Goal: Transaction & Acquisition: Purchase product/service

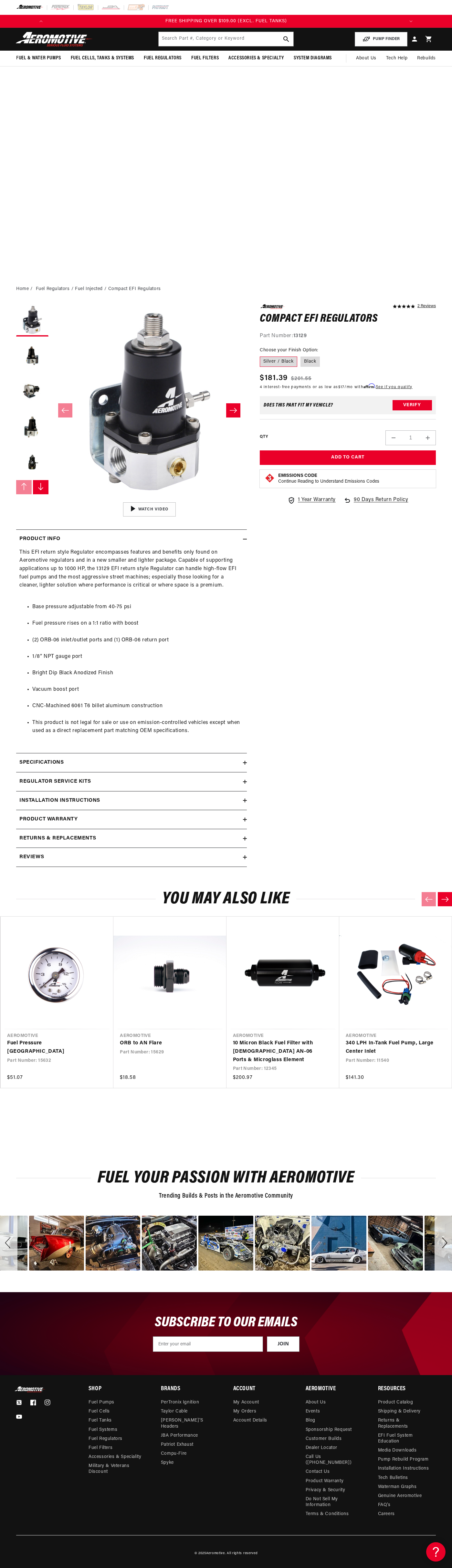
scroll to position [0, 737]
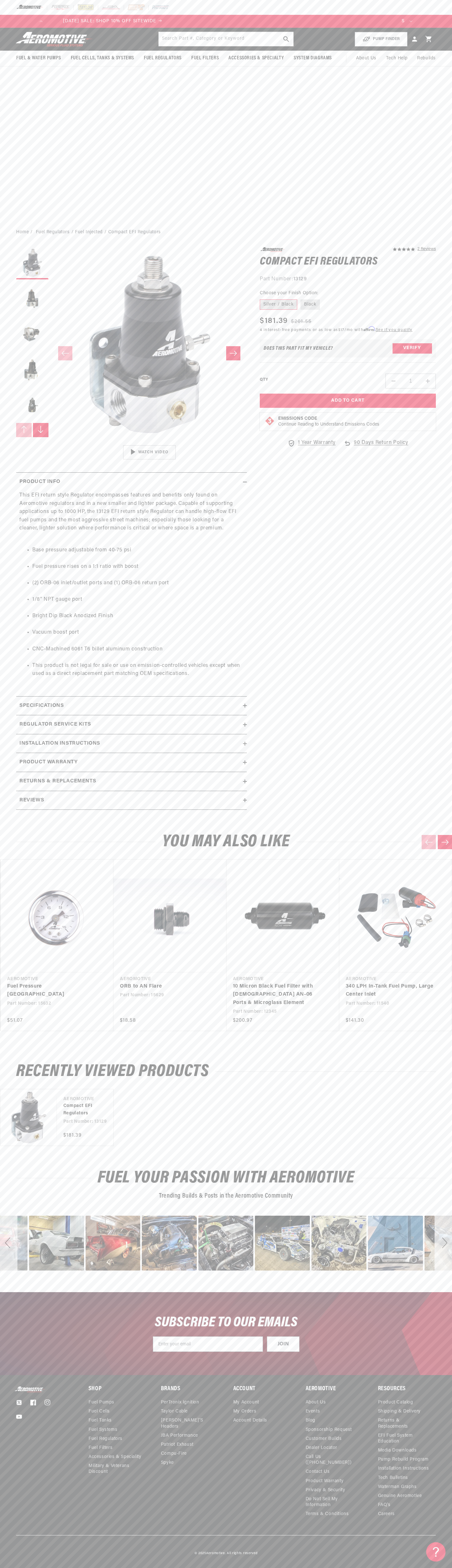
scroll to position [0, 369]
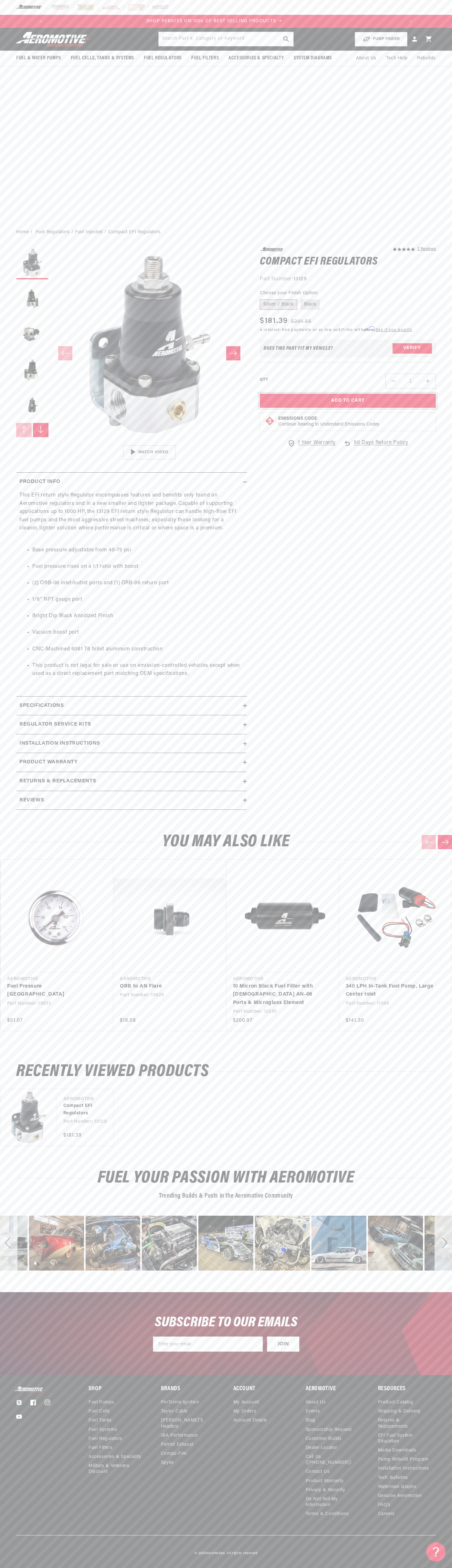
click at [348, 401] on button "Add to Cart" at bounding box center [347, 401] width 176 height 15
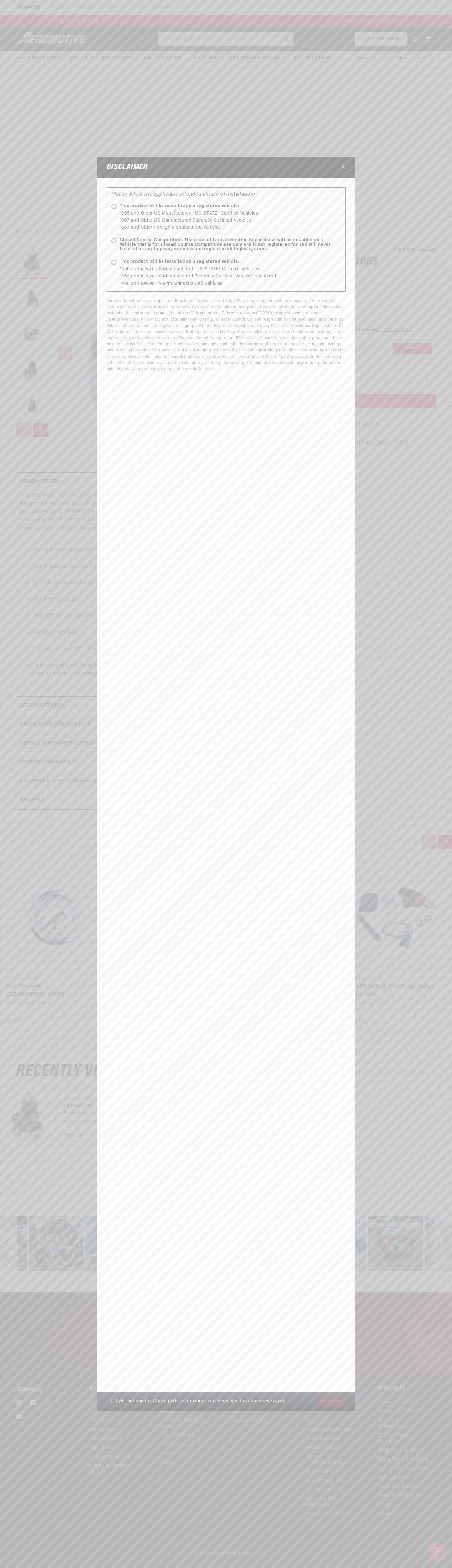
scroll to position [0, 0]
click at [343, 167] on icon "Close" at bounding box center [343, 167] width 4 height 4
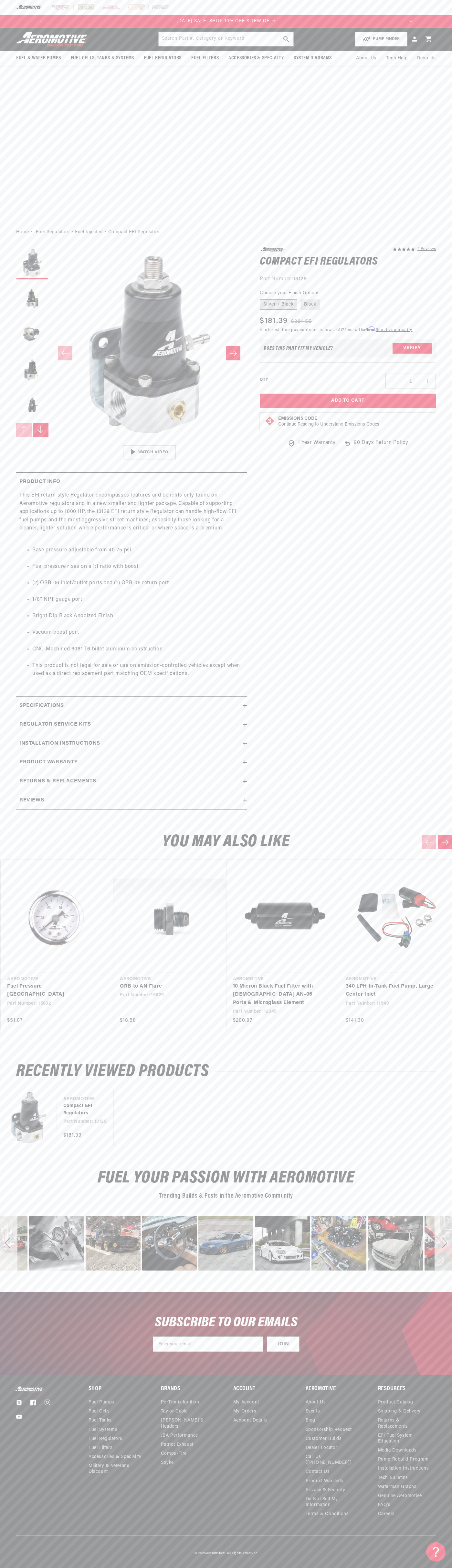
click at [428, 39] on icon at bounding box center [428, 39] width 6 height 6
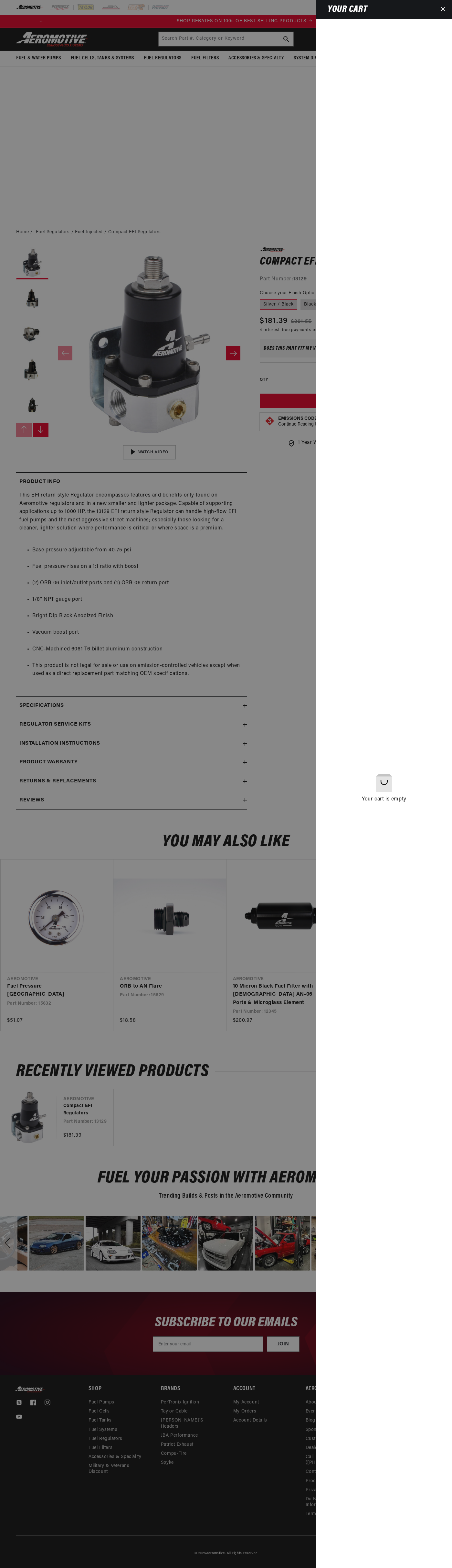
scroll to position [0, 369]
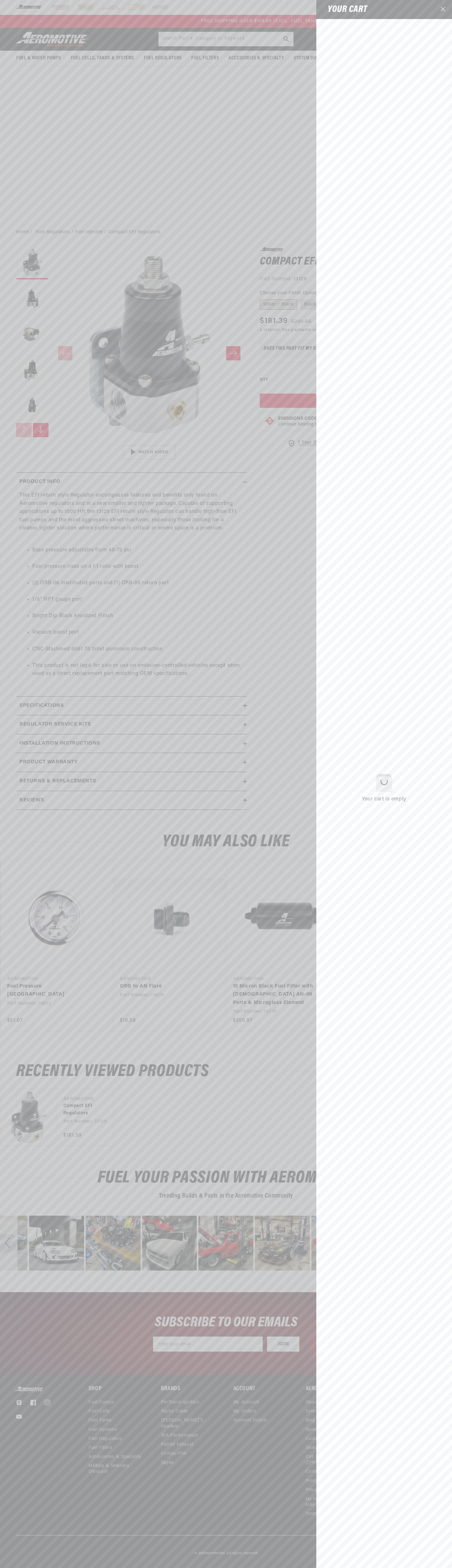
click at [443, 10] on icon "Close" at bounding box center [442, 9] width 4 height 4
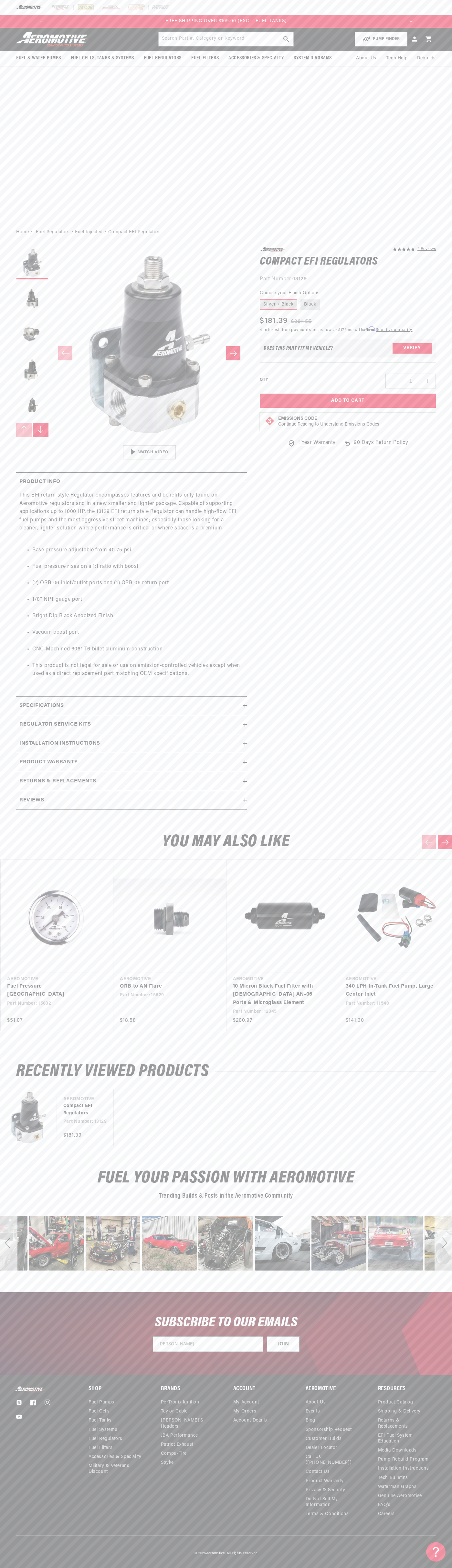
scroll to position [0, 737]
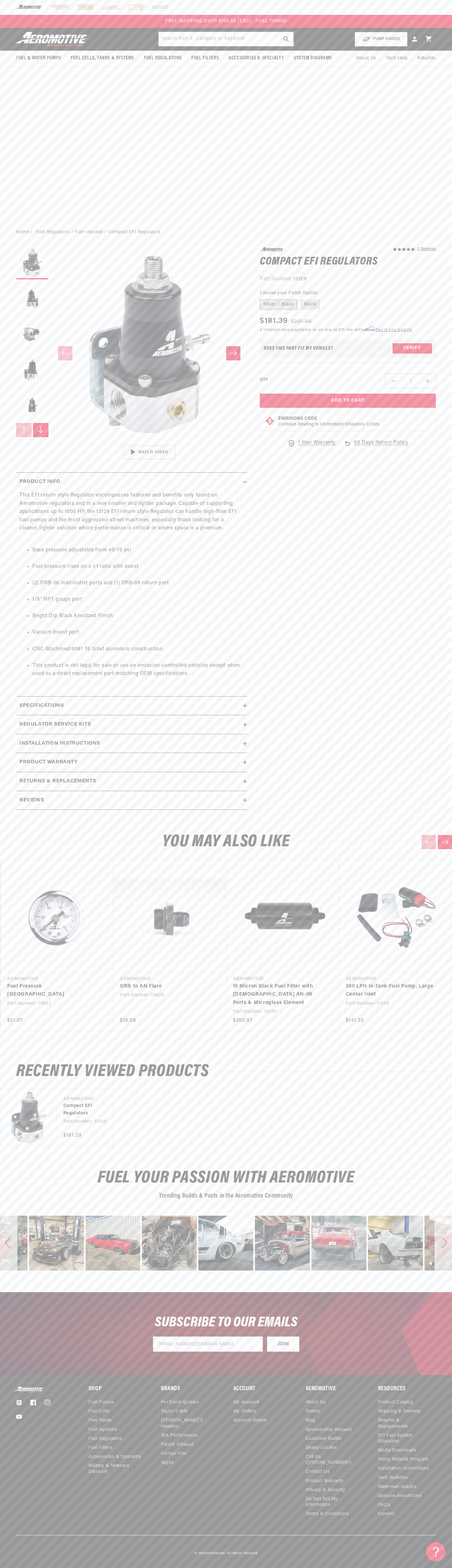
type input "johnsmith009@storebotmail.joonix.net"
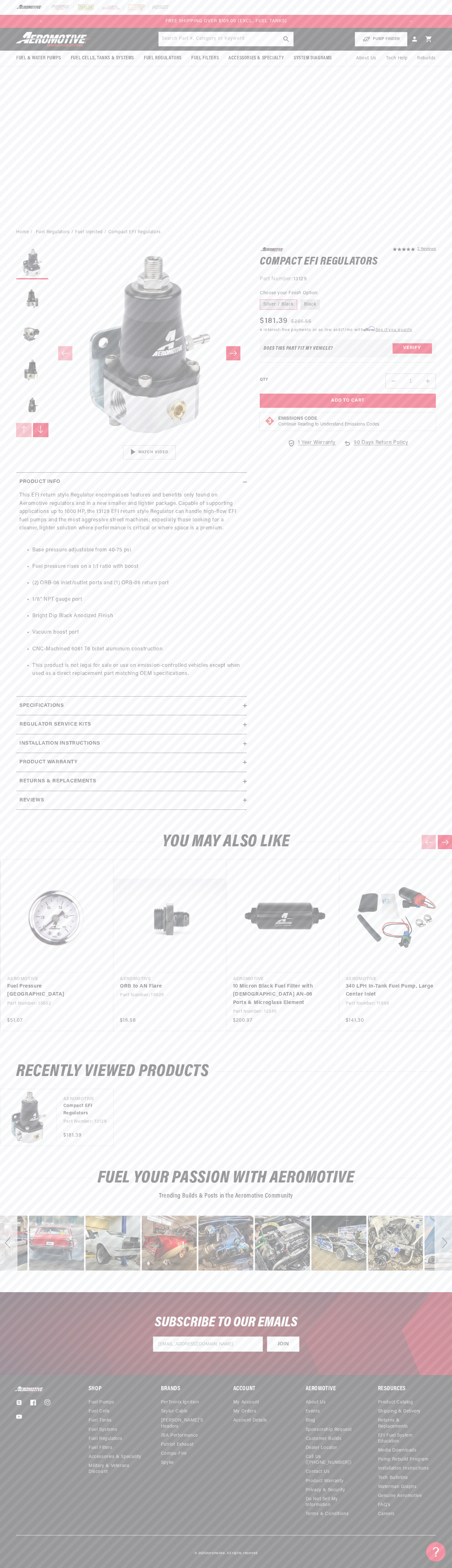
click at [443, 1243] on div "Next" at bounding box center [443, 1243] width 18 height 55
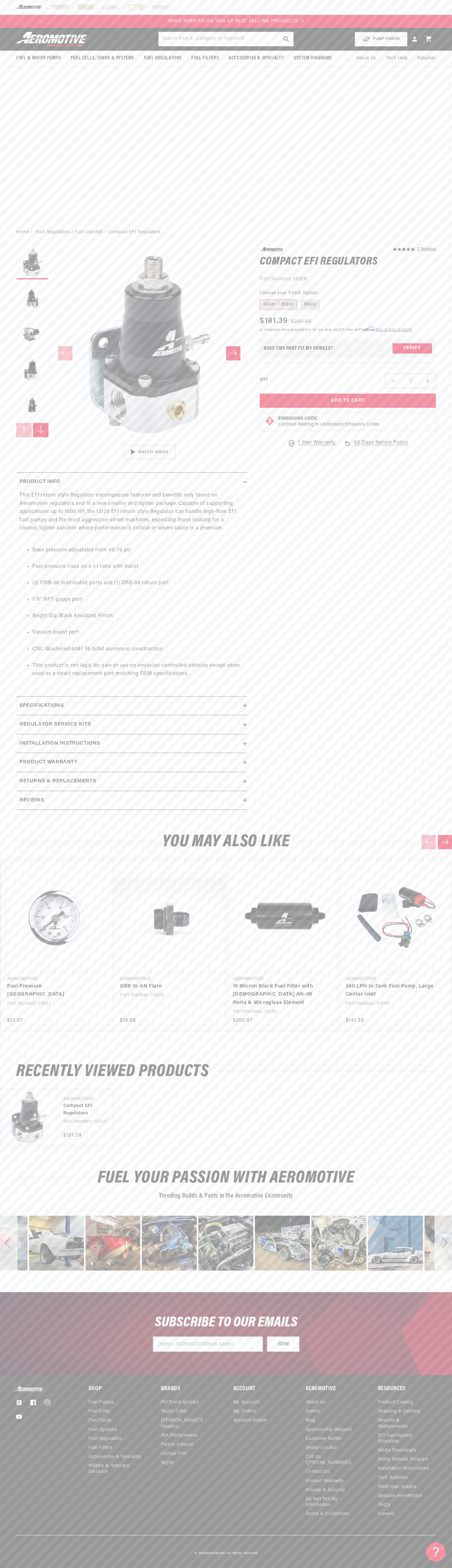
scroll to position [0, 369]
click at [443, 1243] on div "Next" at bounding box center [443, 1243] width 18 height 55
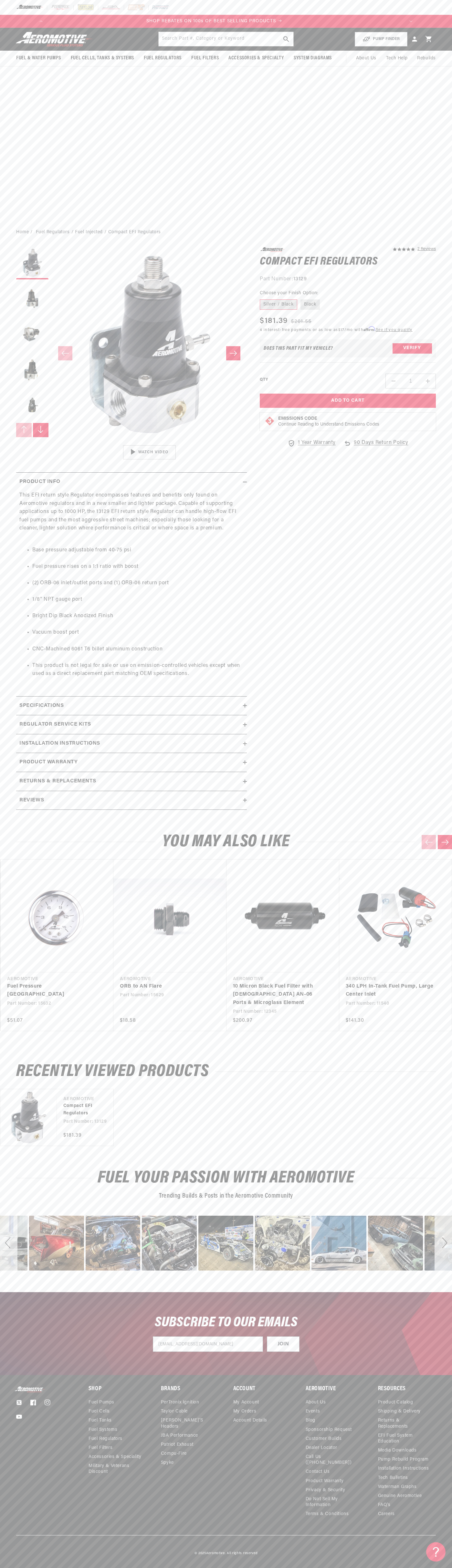
click at [443, 1243] on div "Next" at bounding box center [443, 1243] width 18 height 55
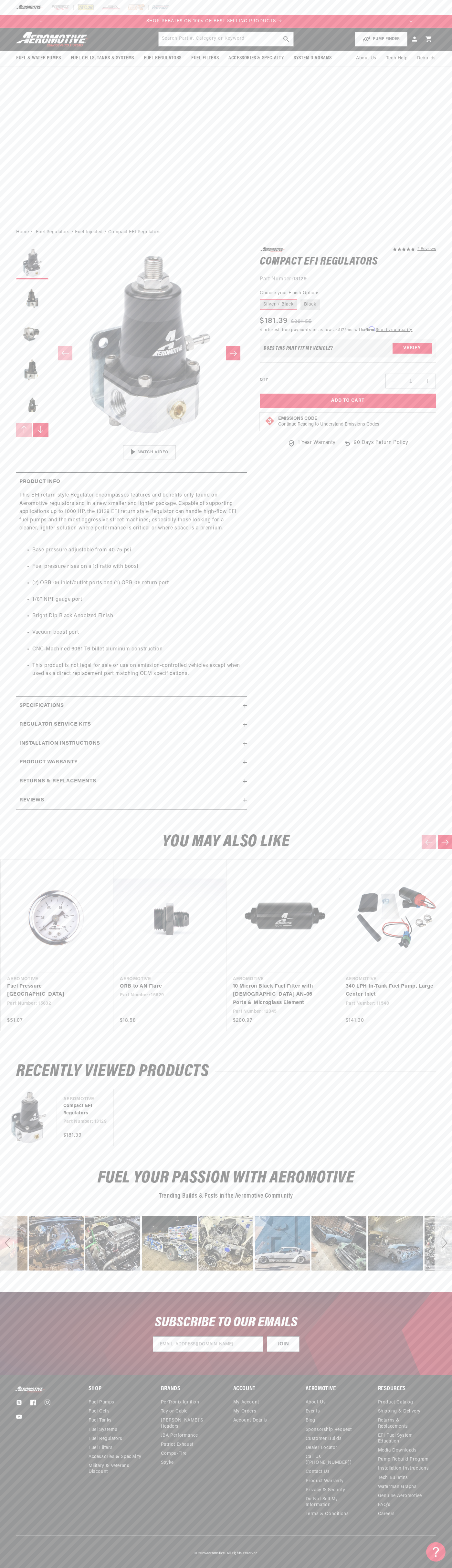
click at [443, 1243] on div "Next" at bounding box center [443, 1243] width 18 height 55
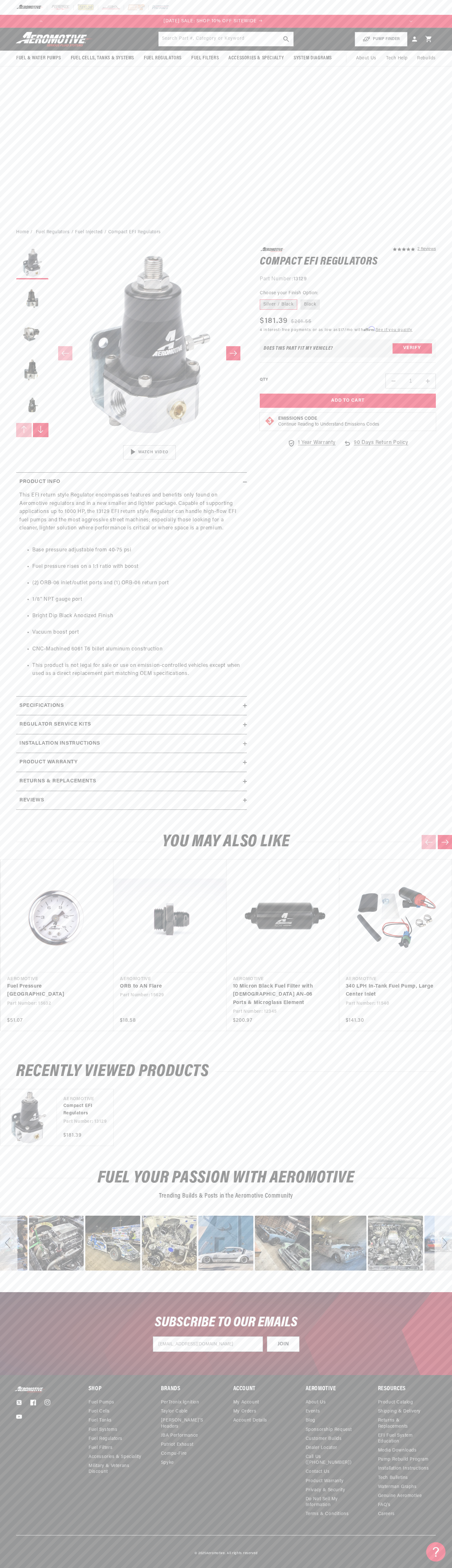
scroll to position [0, 0]
click at [443, 1243] on div "Next" at bounding box center [443, 1243] width 18 height 55
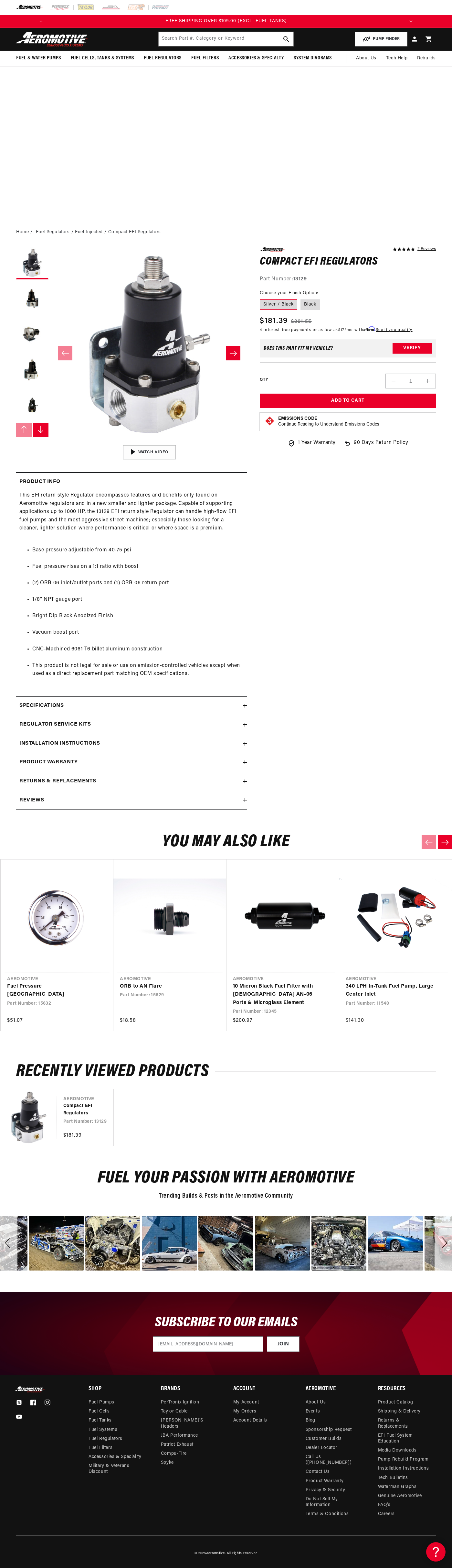
scroll to position [0, 737]
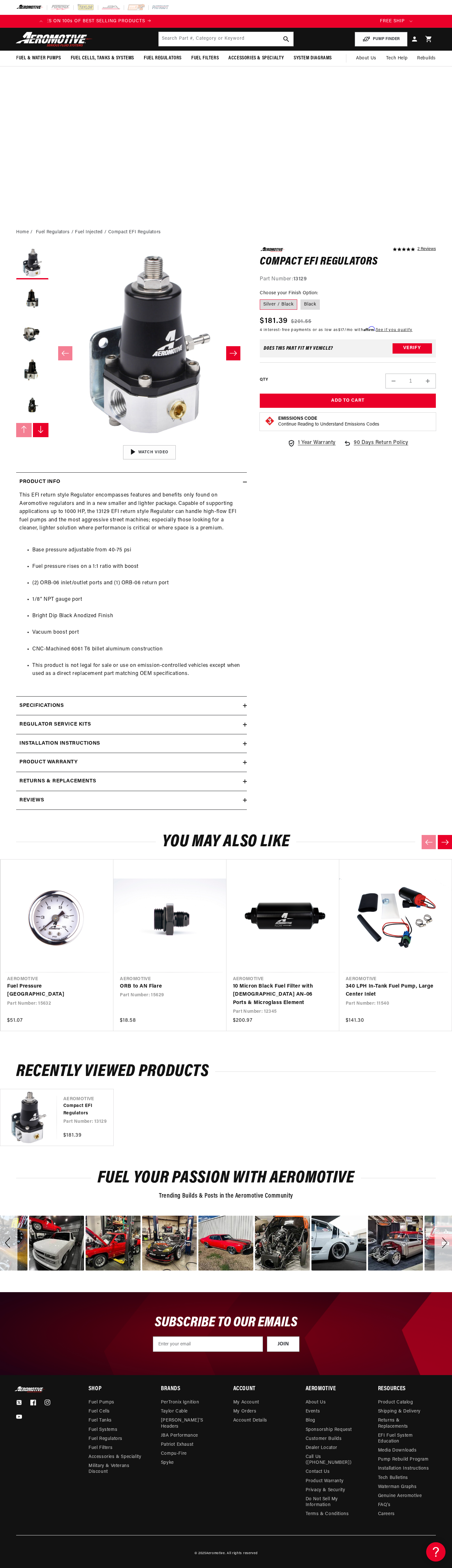
scroll to position [0, 673]
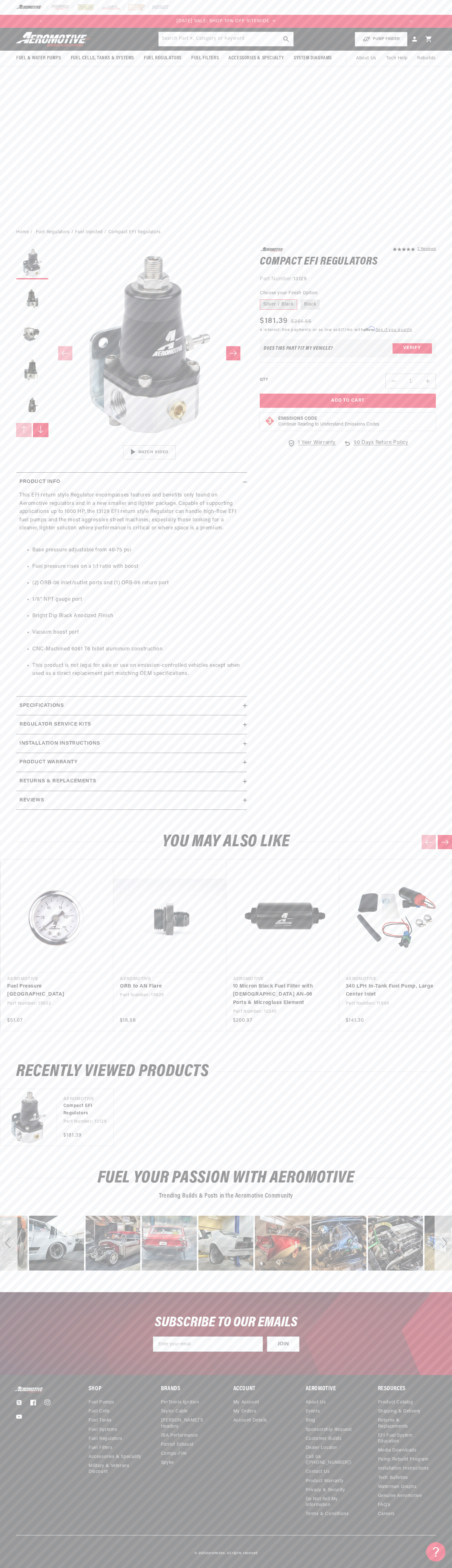
click at [32, 299] on button "Load image 2 in gallery view" at bounding box center [32, 298] width 32 height 32
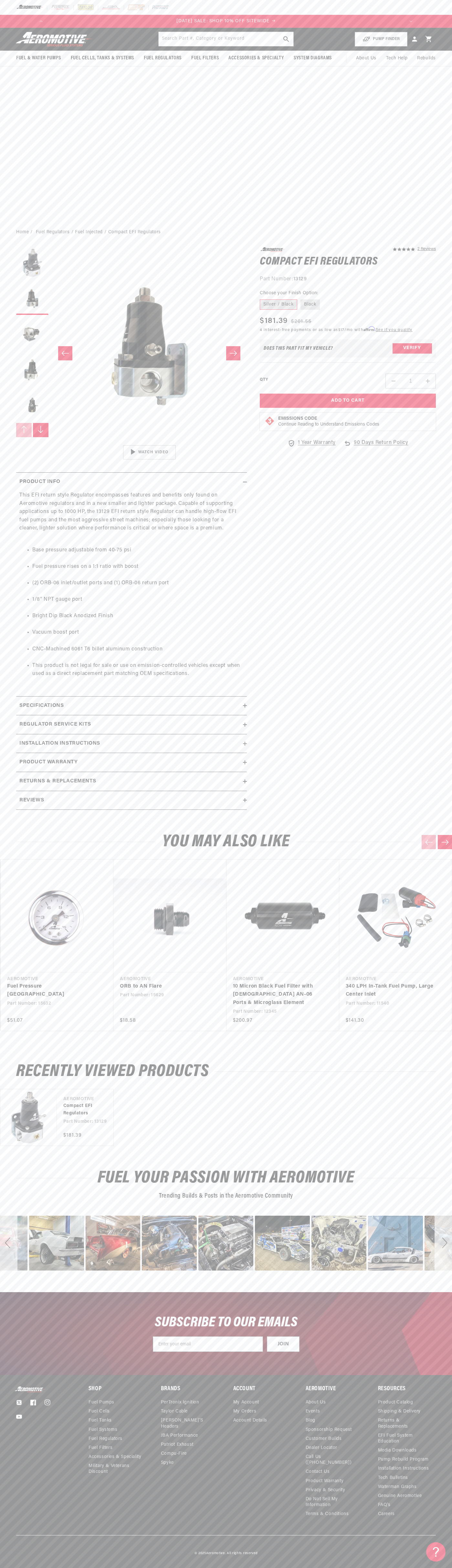
click at [348, 262] on h1 "Compact EFI Regulators" at bounding box center [347, 262] width 176 height 10
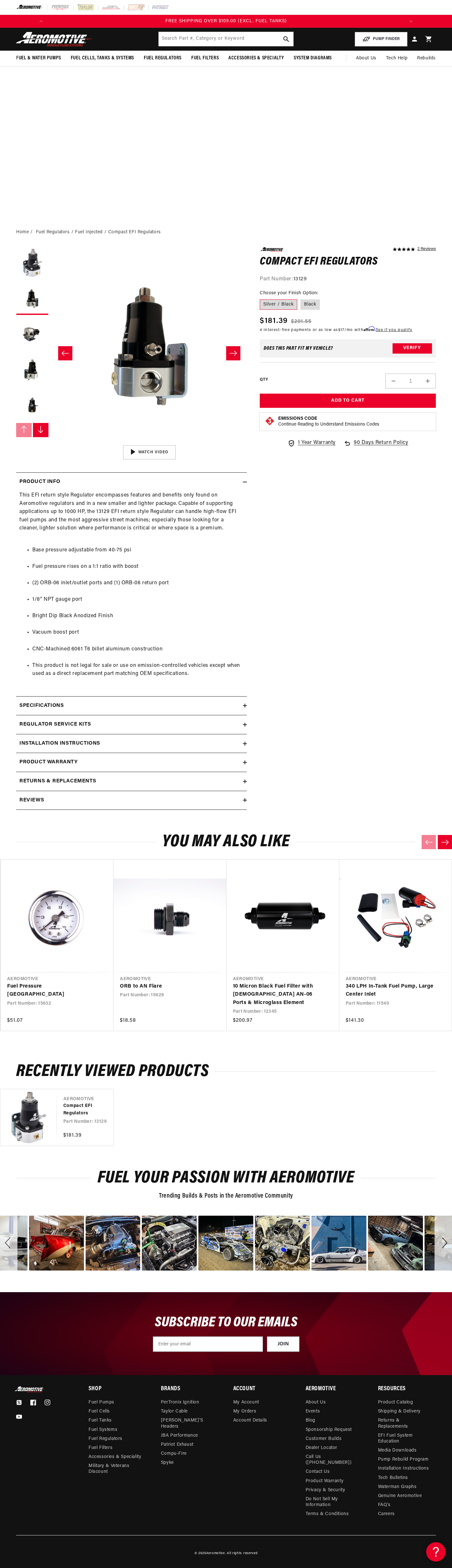
scroll to position [0, 737]
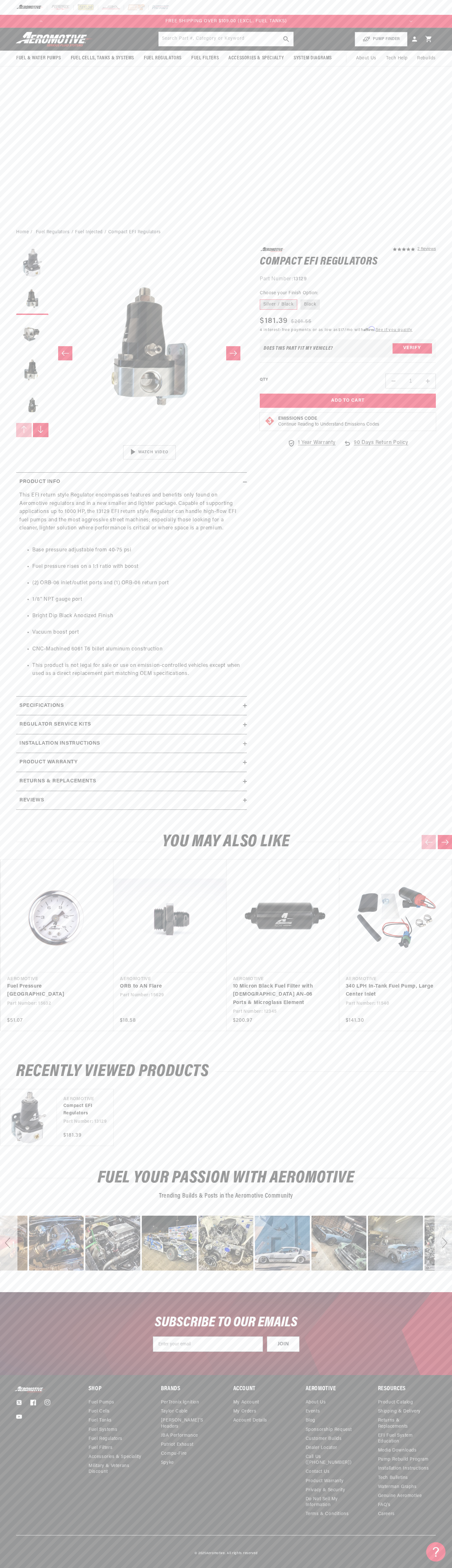
click at [274, 321] on span "$181.39" at bounding box center [274, 321] width 28 height 12
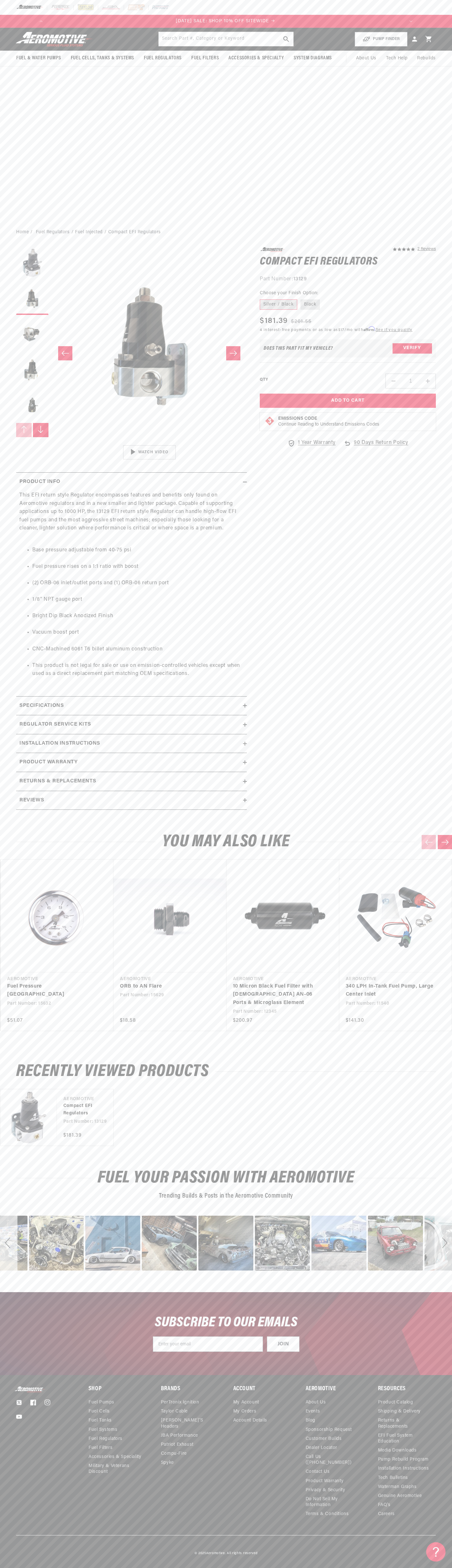
scroll to position [0, 0]
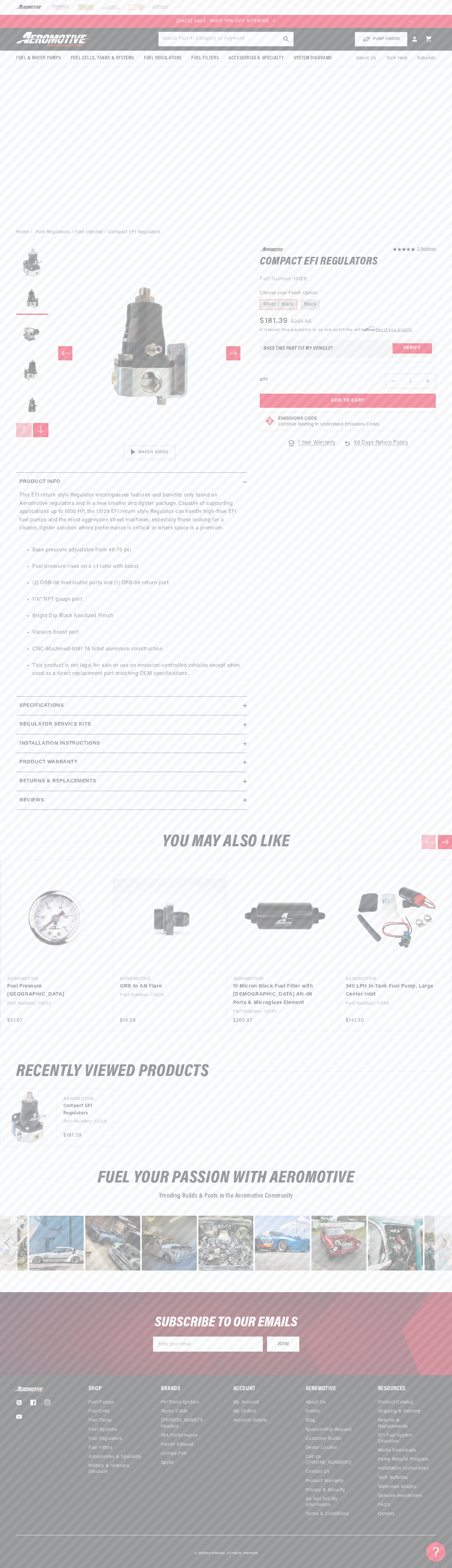
click at [338, 321] on div "Sale price $181.39 Regular price $201.55" at bounding box center [336, 321] width 152 height 12
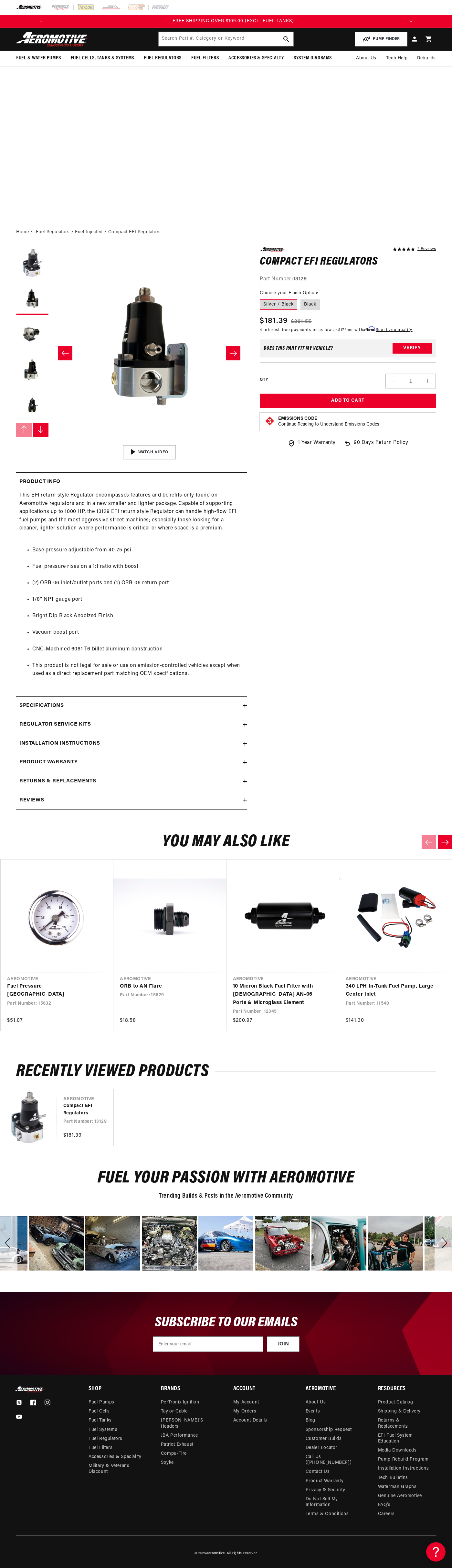
scroll to position [0, 737]
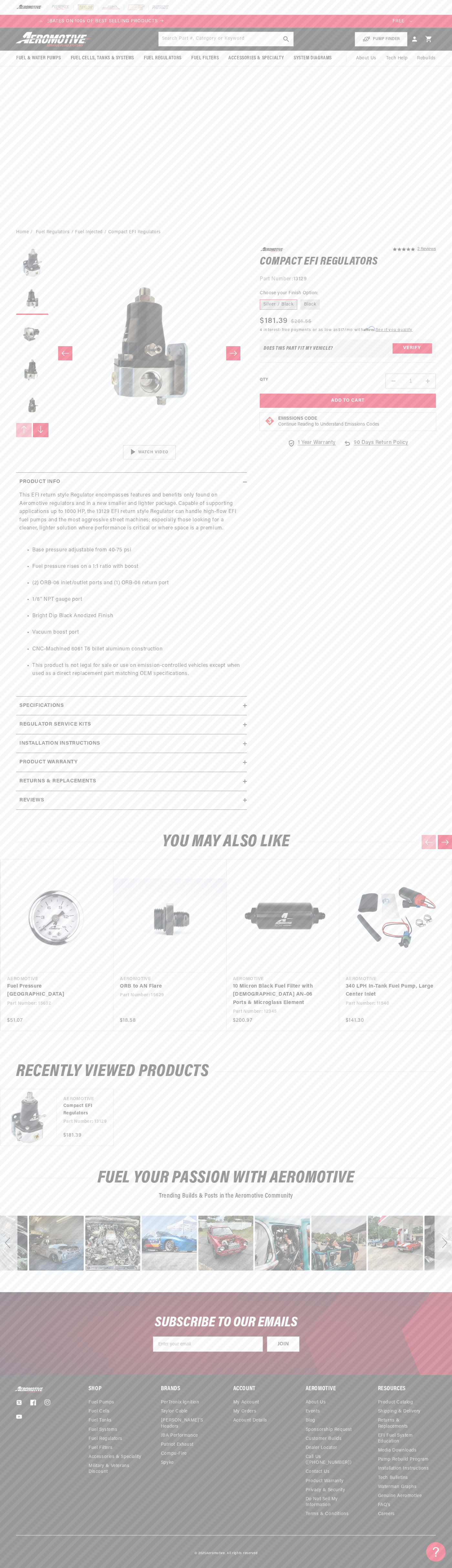
click at [348, 348] on div "Does This part fit My vehicle? Verify" at bounding box center [347, 349] width 176 height 18
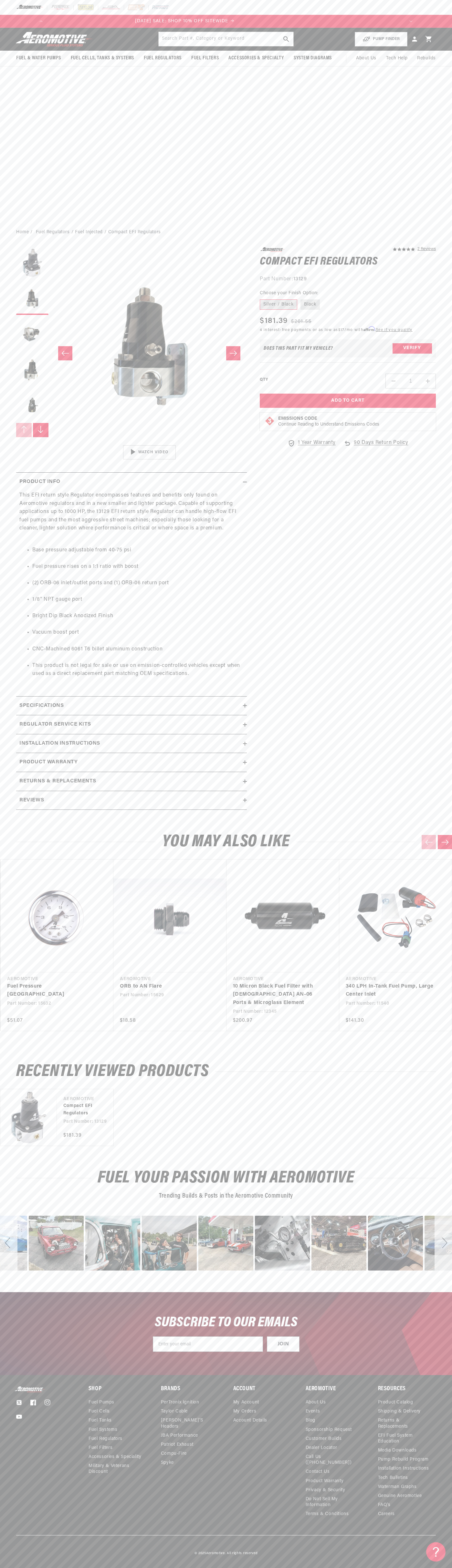
scroll to position [0, 0]
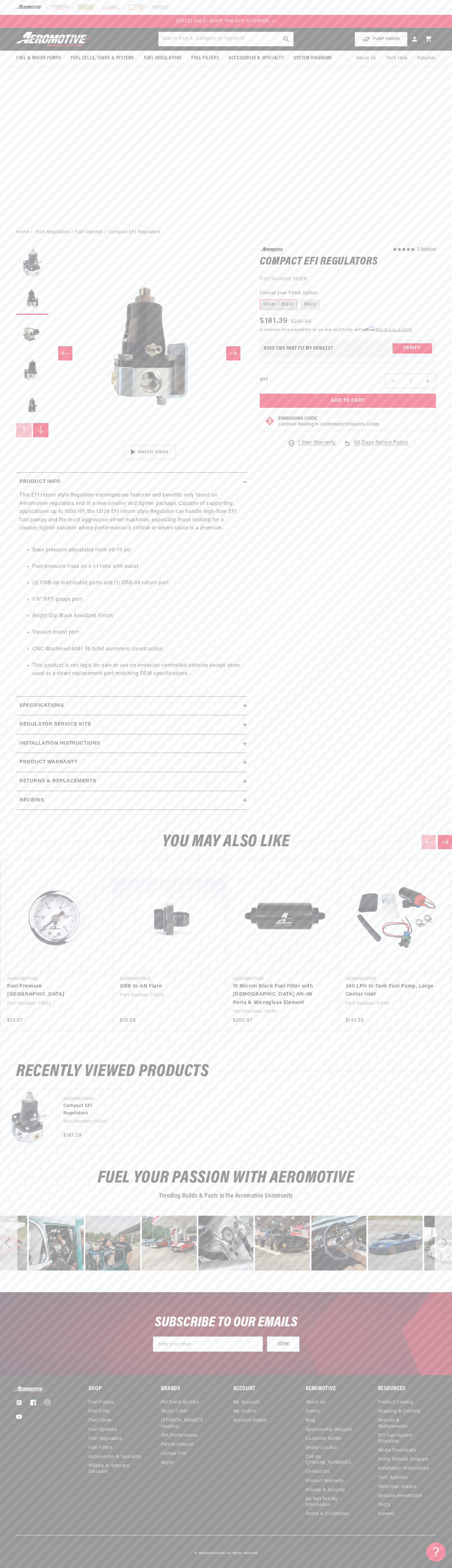
click at [394, 381] on button "Decrease quantity for Compact EFI Regulators" at bounding box center [393, 381] width 15 height 15
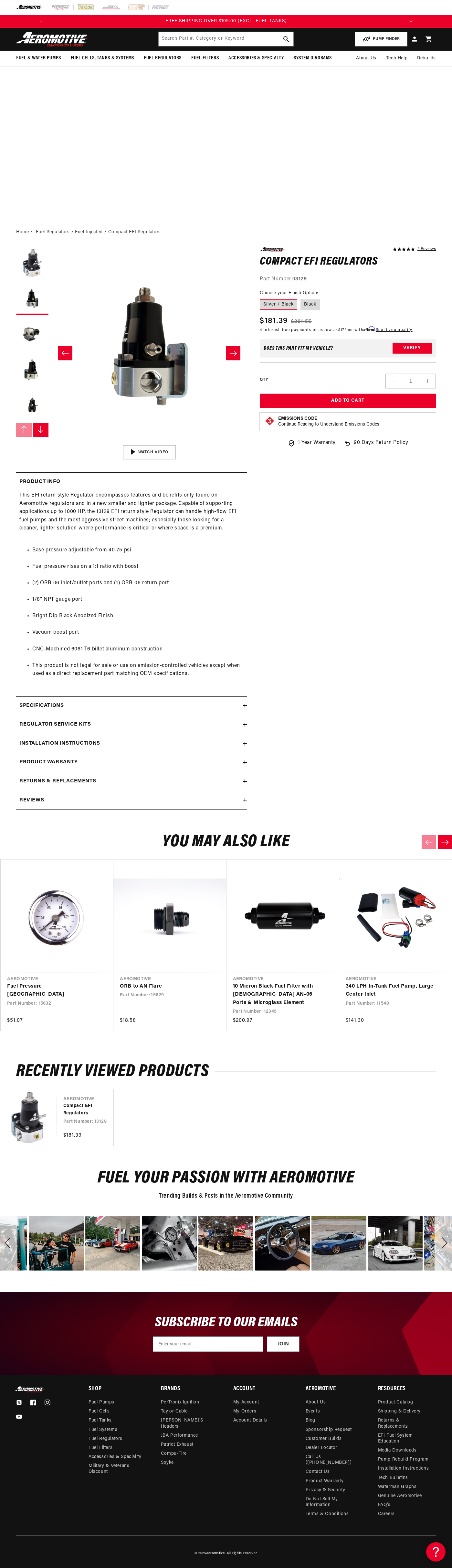
scroll to position [0, 737]
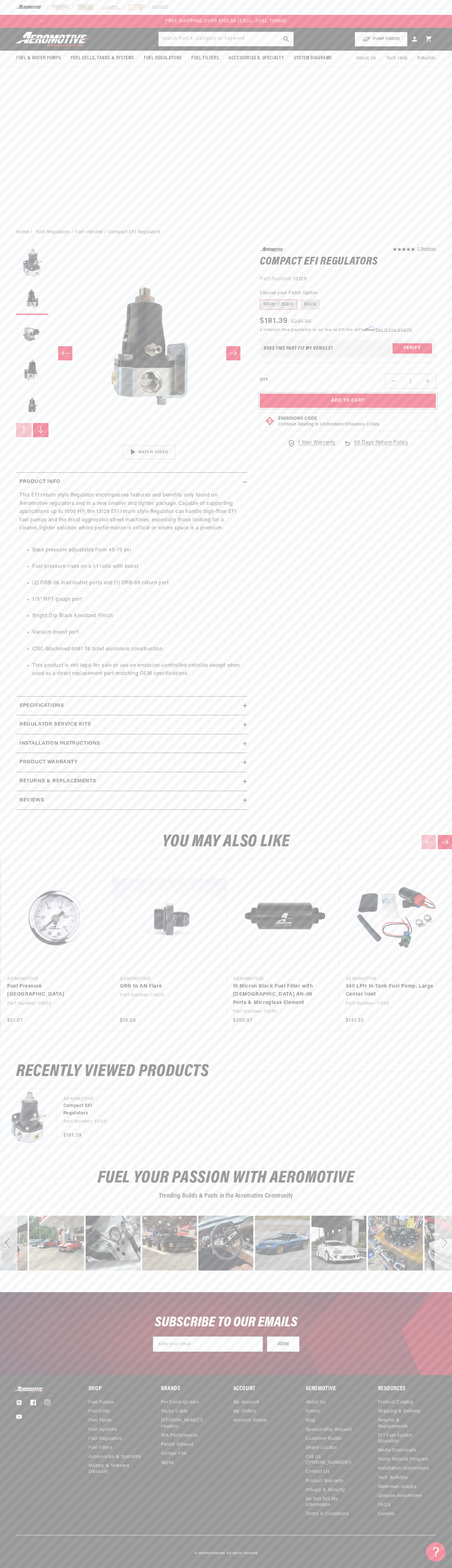
click at [348, 401] on button "Add to Cart" at bounding box center [347, 401] width 176 height 15
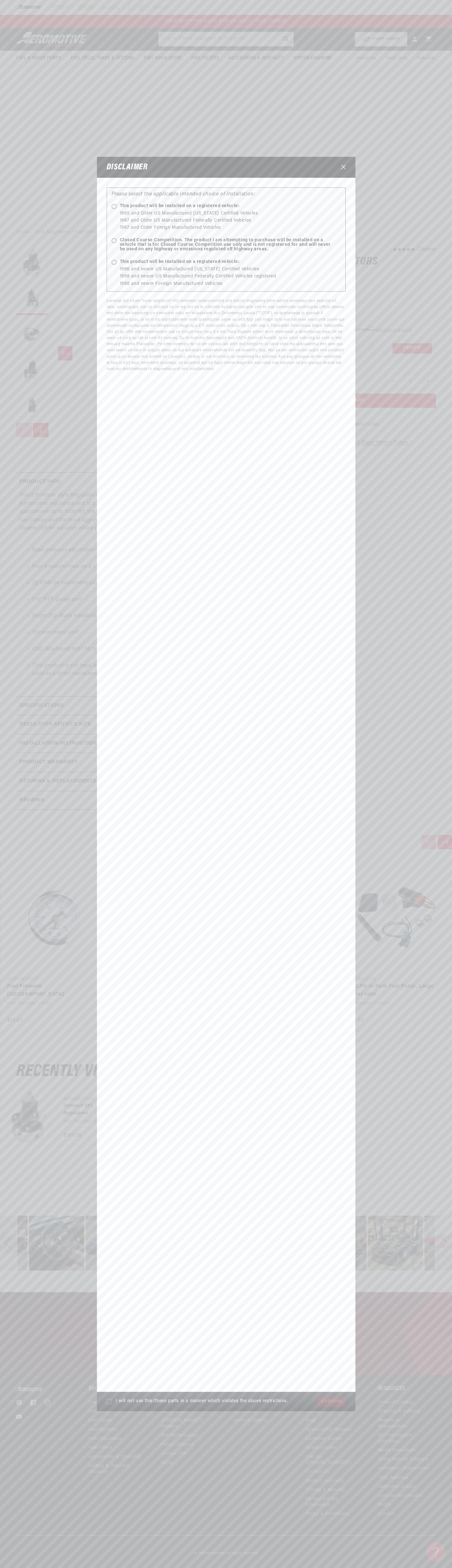
click at [343, 167] on icon "Close" at bounding box center [343, 167] width 4 height 4
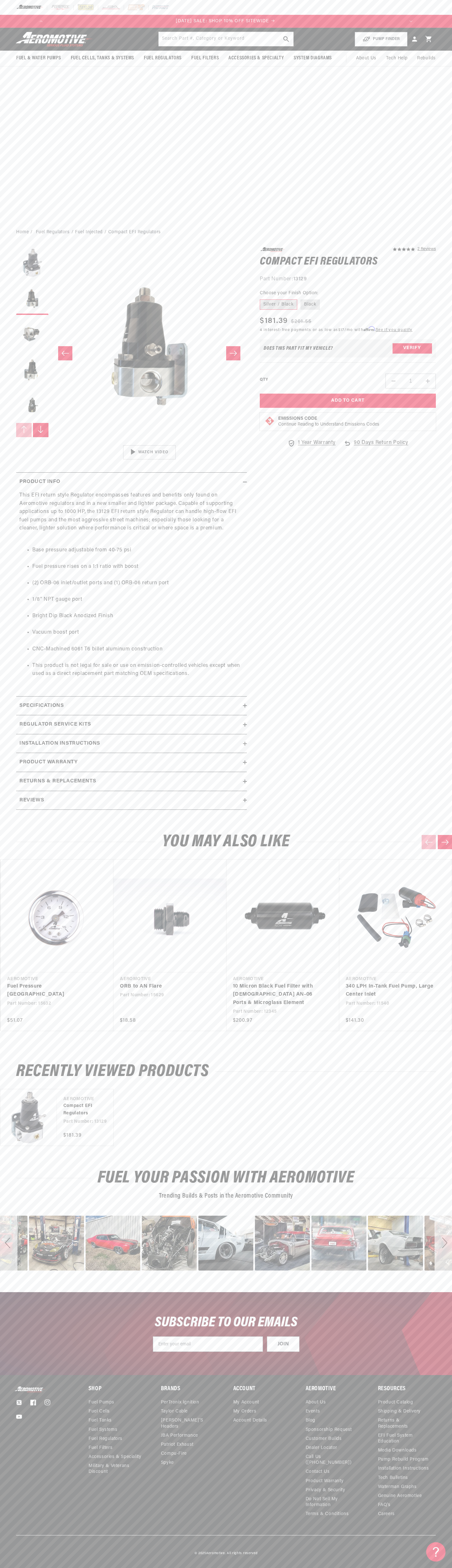
scroll to position [0, 0]
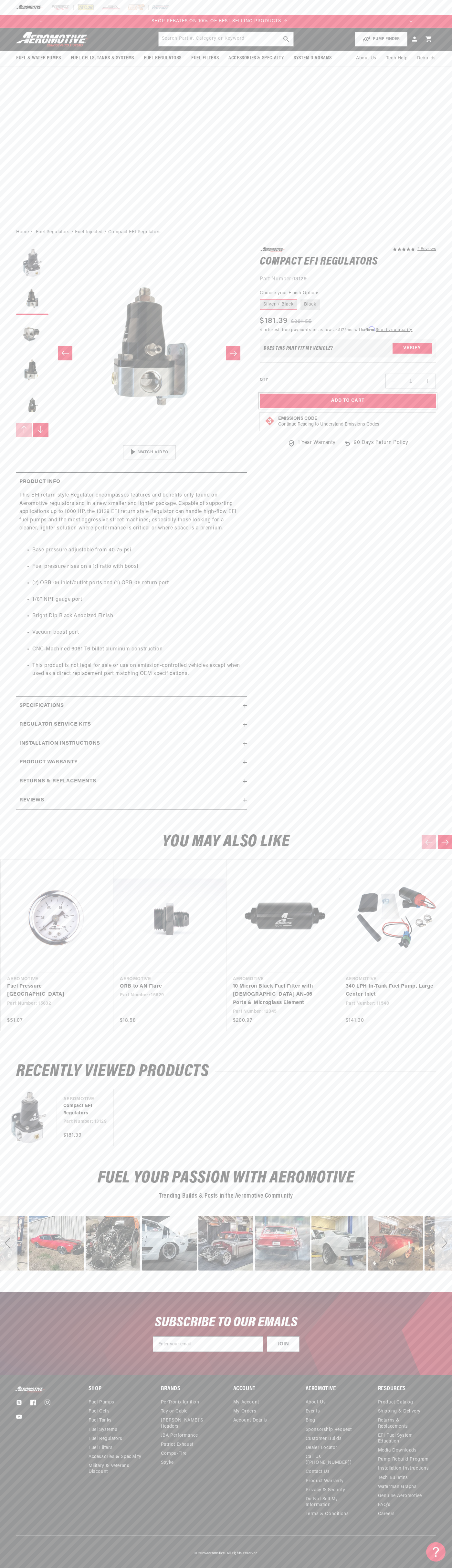
click at [348, 401] on button "Add to Cart" at bounding box center [347, 401] width 176 height 15
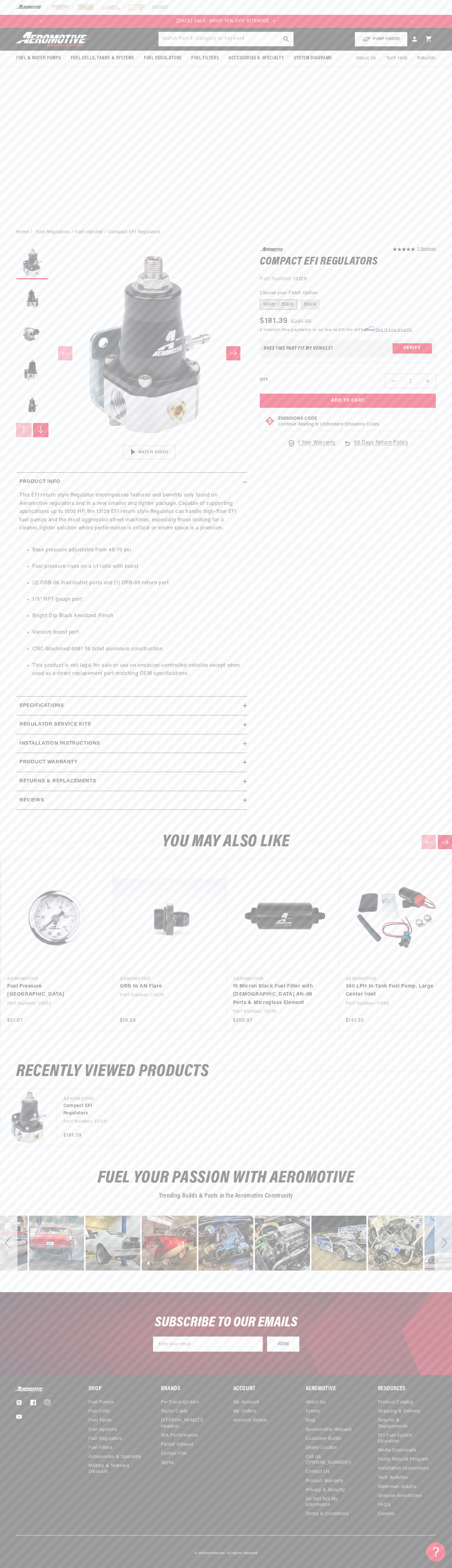
click at [428, 39] on icon at bounding box center [428, 39] width 6 height 6
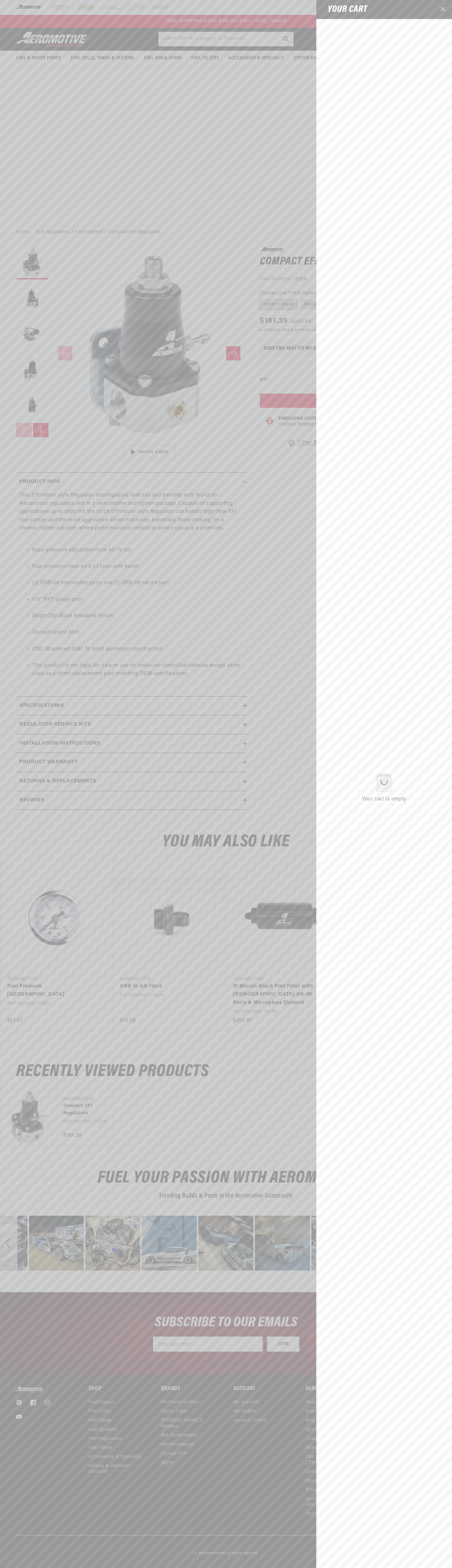
scroll to position [0, 737]
click at [443, 10] on icon "Close" at bounding box center [442, 9] width 4 height 4
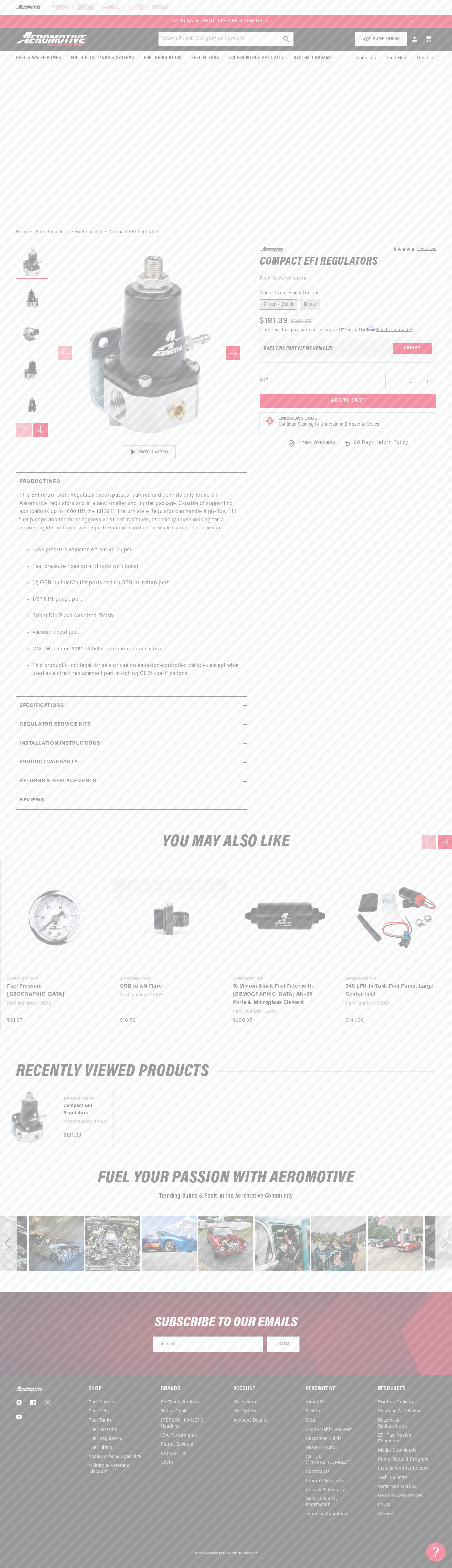
scroll to position [0, 0]
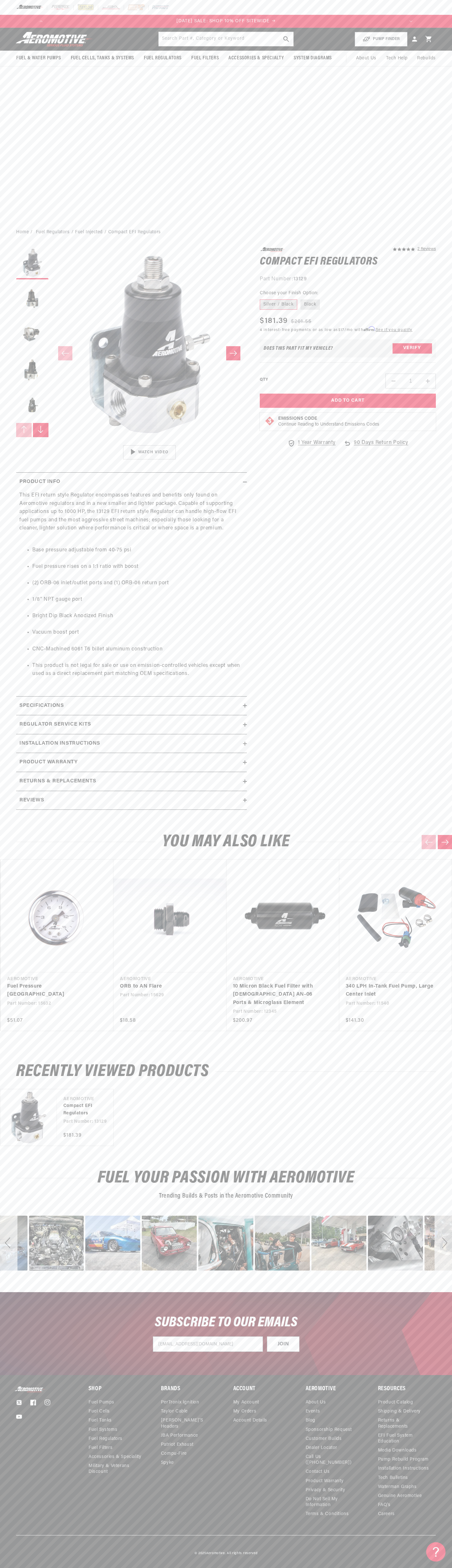
type input "johnsmith009@storebotmail.joonix.net"
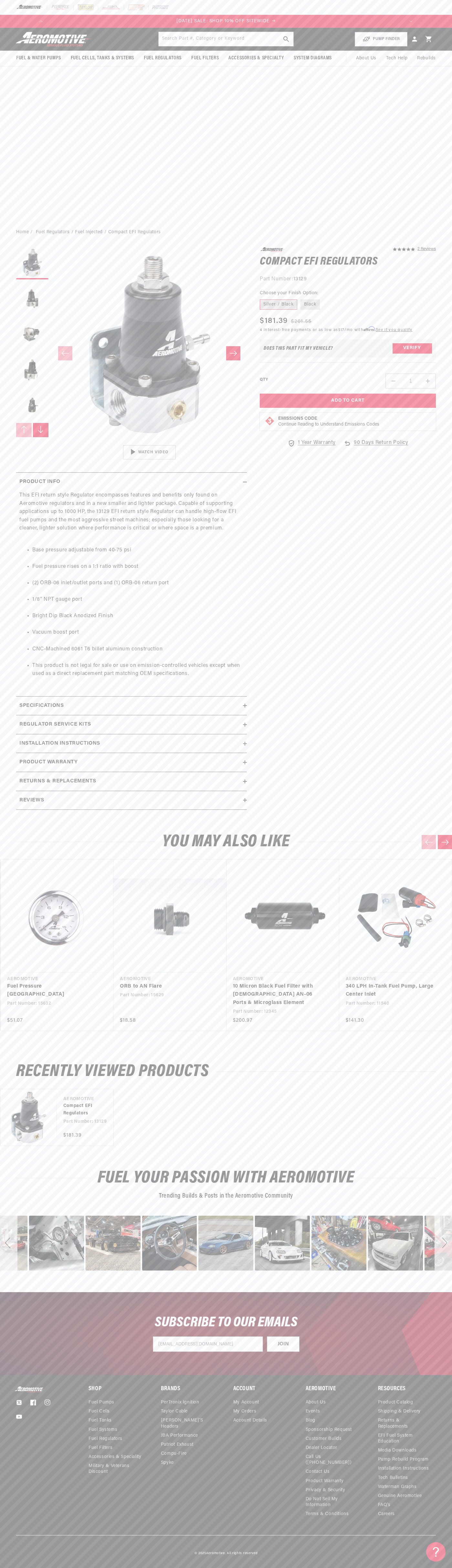
click at [443, 1243] on div "Next" at bounding box center [443, 1243] width 18 height 55
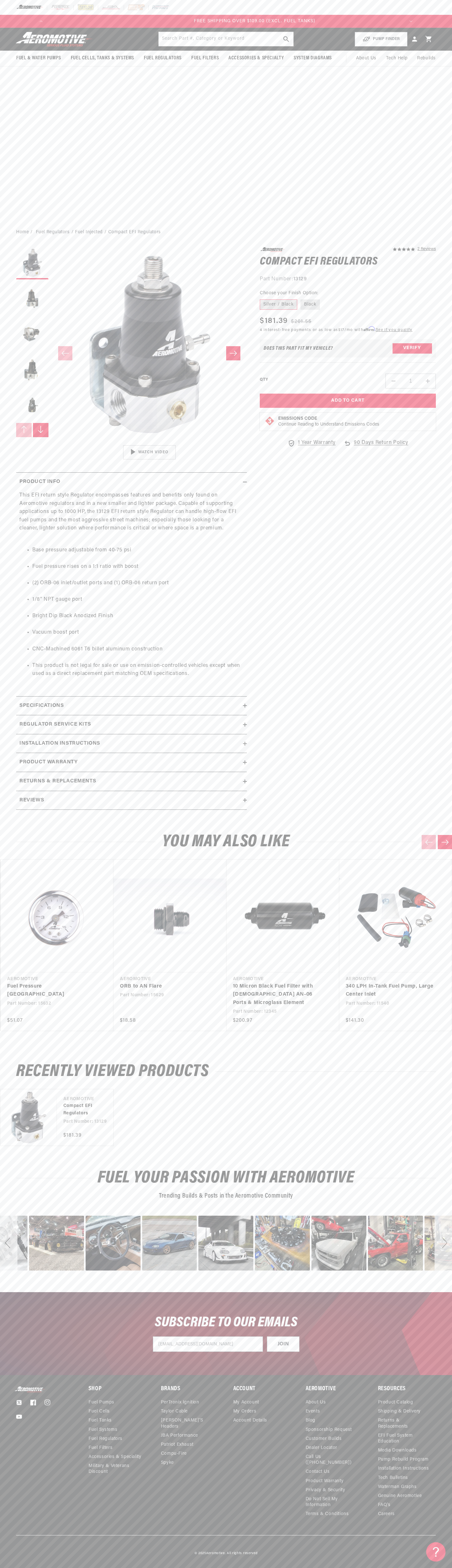
scroll to position [0, 737]
click at [443, 1243] on div "Next" at bounding box center [443, 1243] width 18 height 55
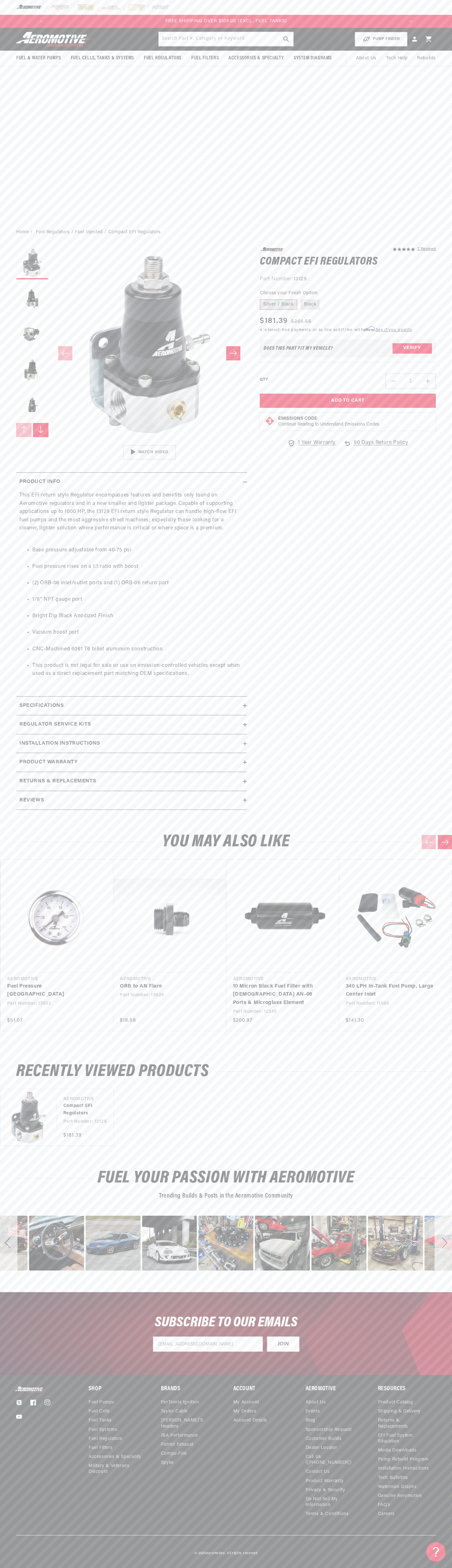
click at [443, 1243] on div "Next" at bounding box center [443, 1243] width 18 height 55
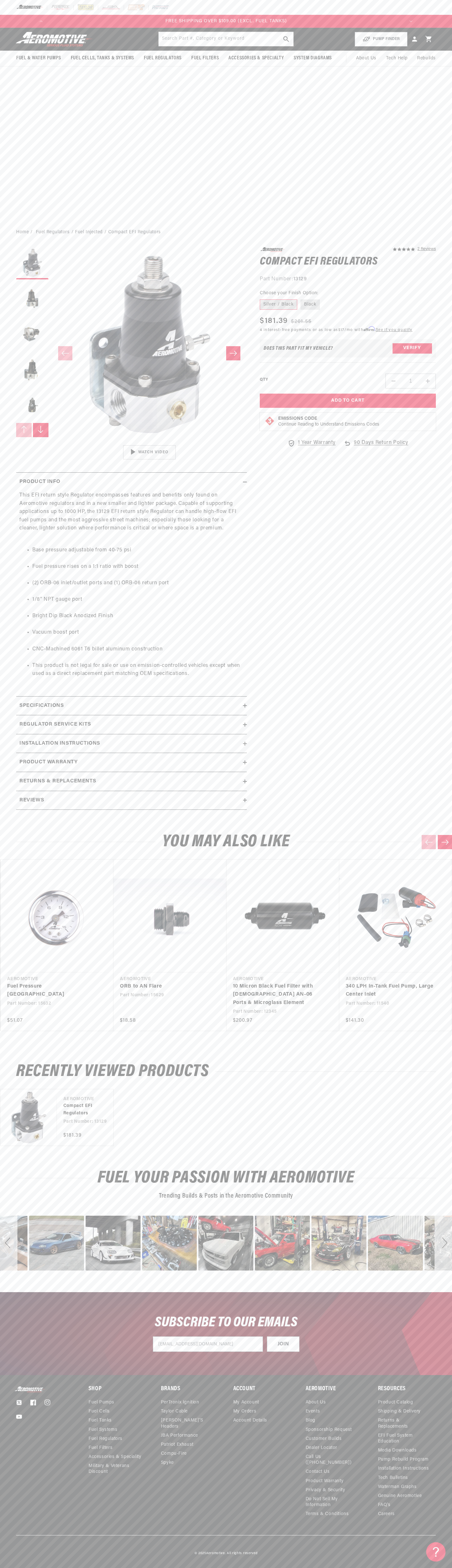
click at [443, 1243] on div "Next" at bounding box center [443, 1243] width 18 height 55
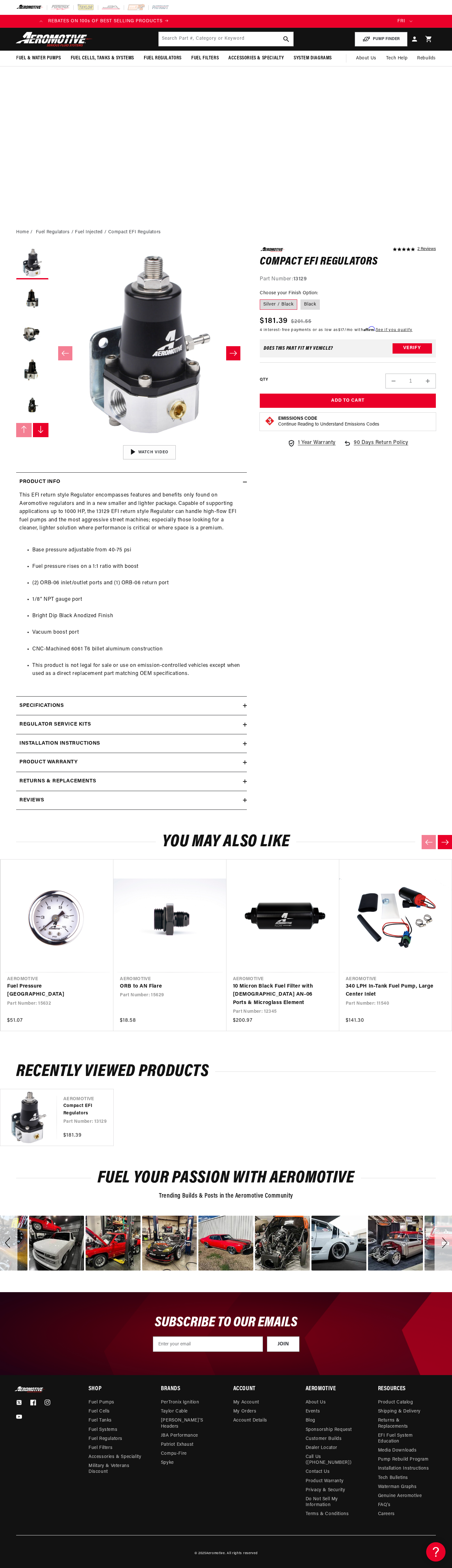
scroll to position [0, 715]
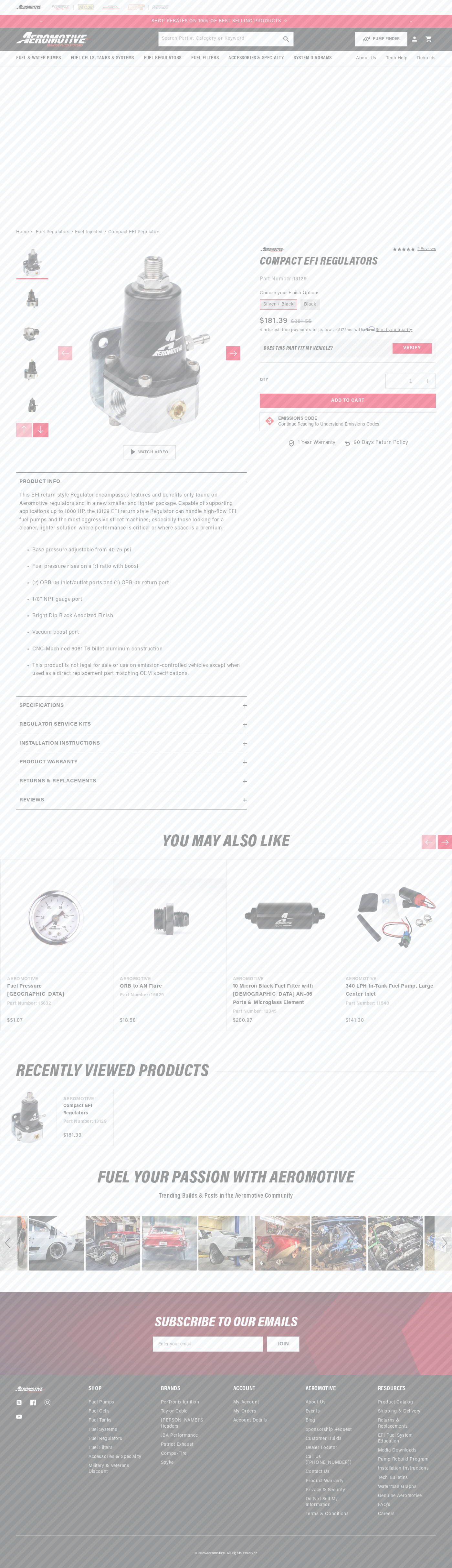
scroll to position [0, 369]
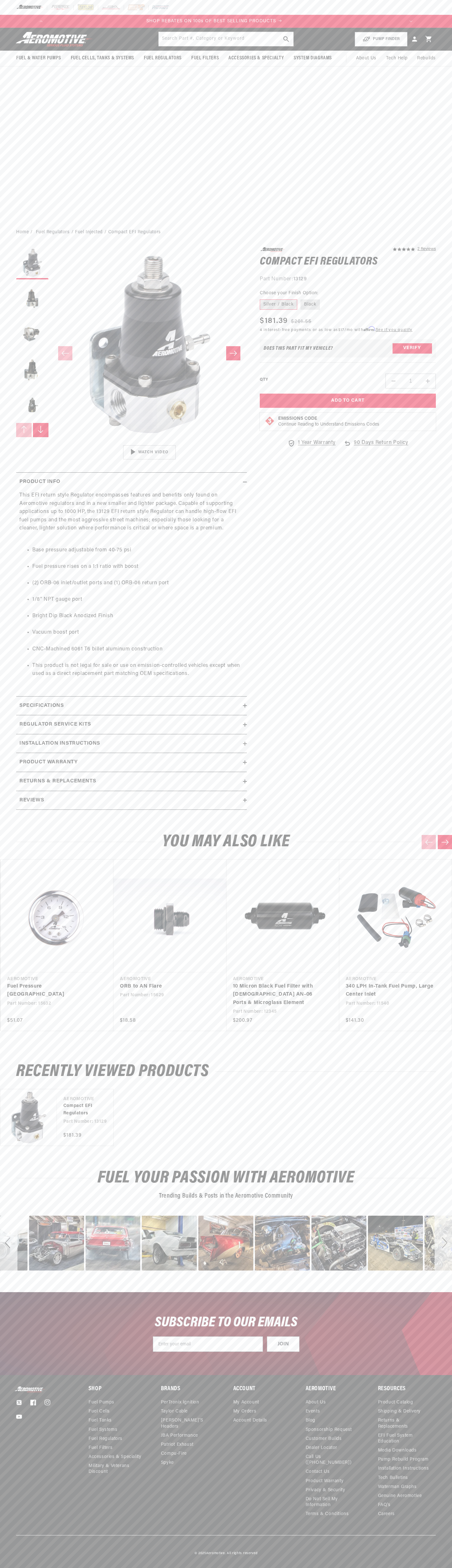
click at [428, 39] on icon at bounding box center [428, 39] width 6 height 6
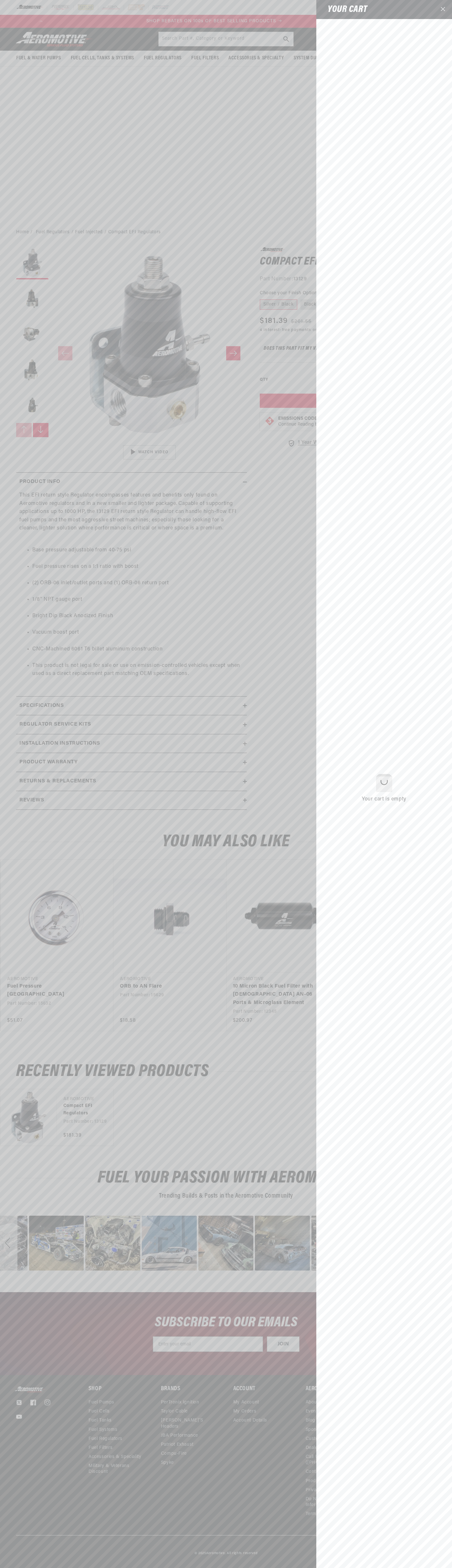
click at [443, 10] on icon "Close" at bounding box center [442, 9] width 4 height 4
